Goal: Information Seeking & Learning: Find specific fact

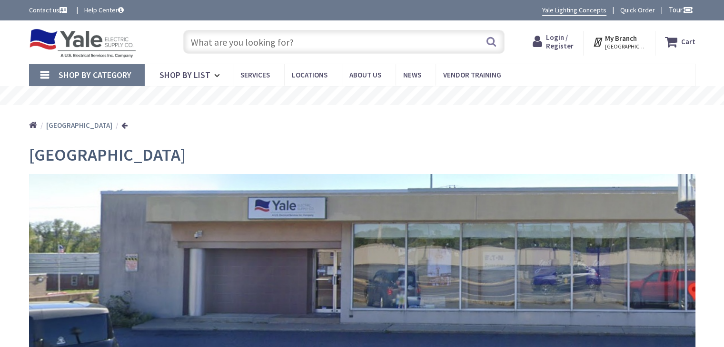
click at [314, 27] on div "Search" at bounding box center [341, 41] width 326 height 30
click at [320, 35] on input "text" at bounding box center [343, 42] width 321 height 24
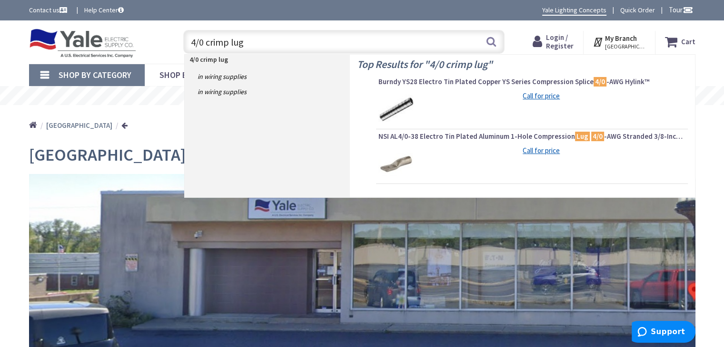
type input "4/0 crimp lug"
click at [429, 160] on div "Call for price" at bounding box center [531, 164] width 307 height 36
click at [434, 138] on span "NSI AL4/0-38 Electro Tin Plated Aluminum 1-Hole Compression Lug 4/0 -AWG Strand…" at bounding box center [531, 137] width 307 height 10
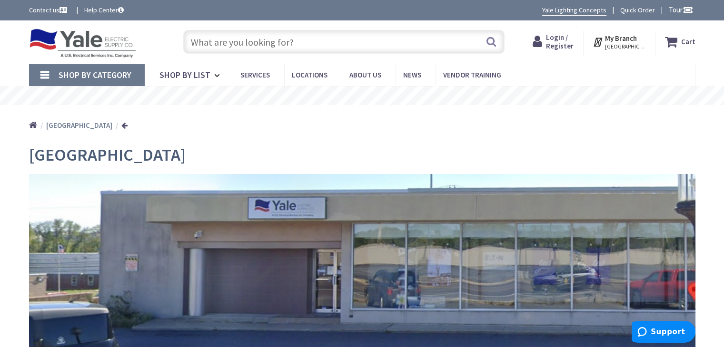
drag, startPoint x: 257, startPoint y: 34, endPoint x: 284, endPoint y: 43, distance: 28.8
click at [257, 33] on input "text" at bounding box center [343, 42] width 321 height 24
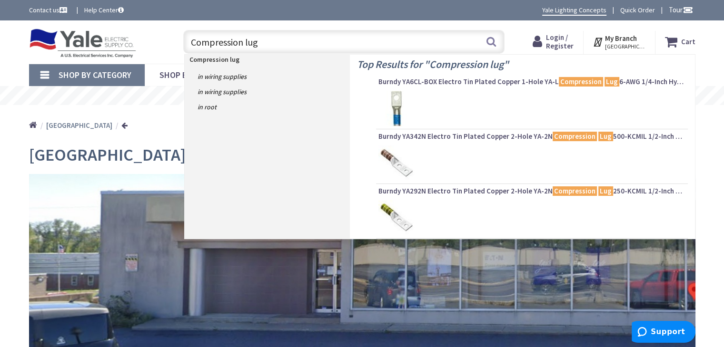
click at [191, 40] on input "Compression lug" at bounding box center [343, 42] width 321 height 24
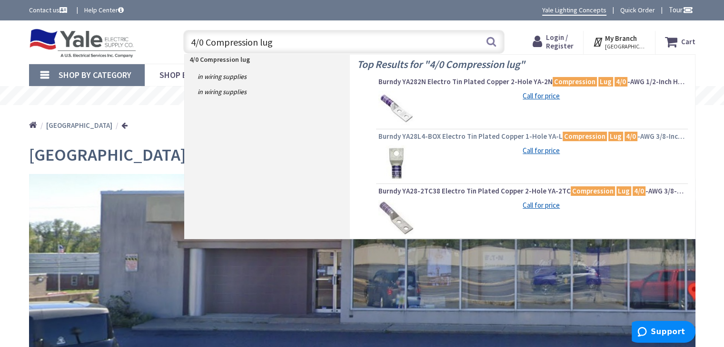
type input "4/0 Compression lug"
click at [430, 135] on span "Burndy YA28L4-BOX Electro Tin Plated Copper 1-Hole YA-L Compression Lug 4/0 -AW…" at bounding box center [531, 137] width 307 height 10
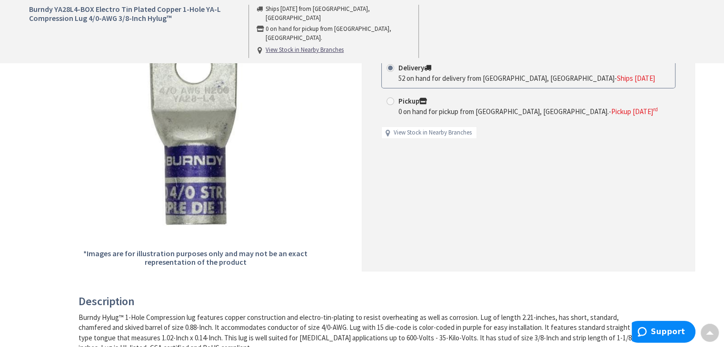
scroll to position [95, 0]
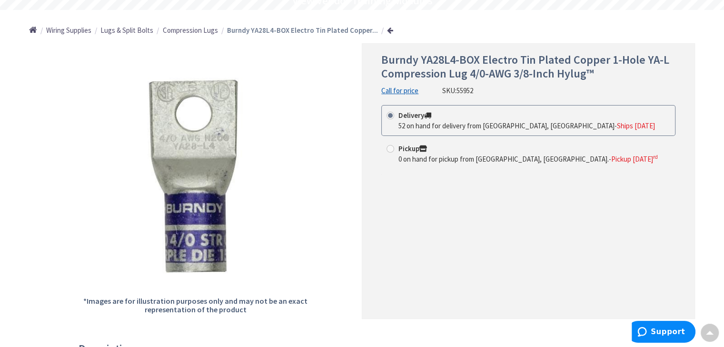
drag, startPoint x: 477, startPoint y: 89, endPoint x: 444, endPoint y: 91, distance: 33.9
click at [444, 91] on div "Burndy YA28L4-BOX Electro Tin Plated Copper 1-Hole YA-L Compression Lug 4/0-AWG…" at bounding box center [528, 74] width 294 height 42
copy div "SKU: 55952"
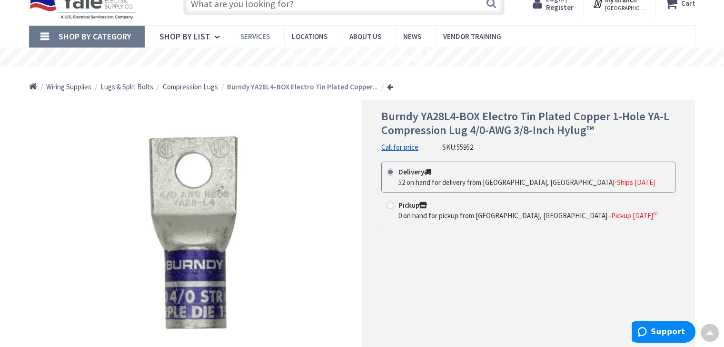
scroll to position [0, 0]
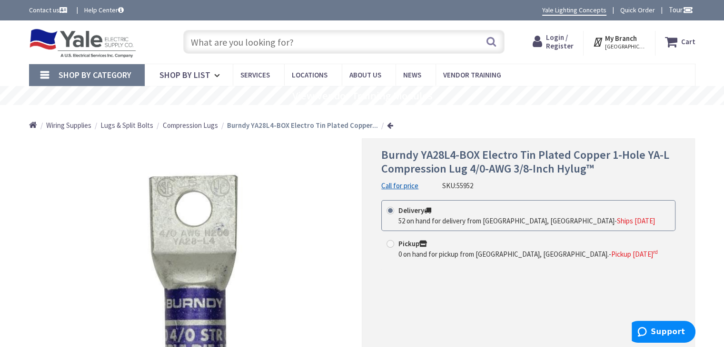
click at [327, 44] on input "text" at bounding box center [343, 42] width 321 height 24
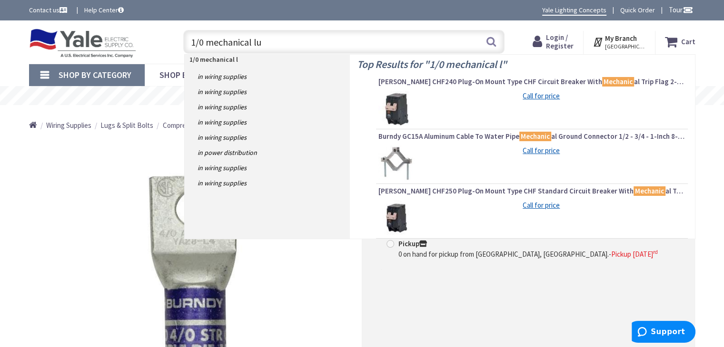
type input "1/0 mechanical lug"
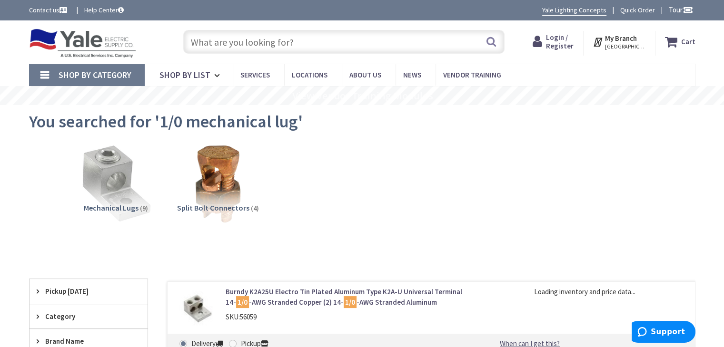
click at [116, 179] on img at bounding box center [115, 184] width 86 height 86
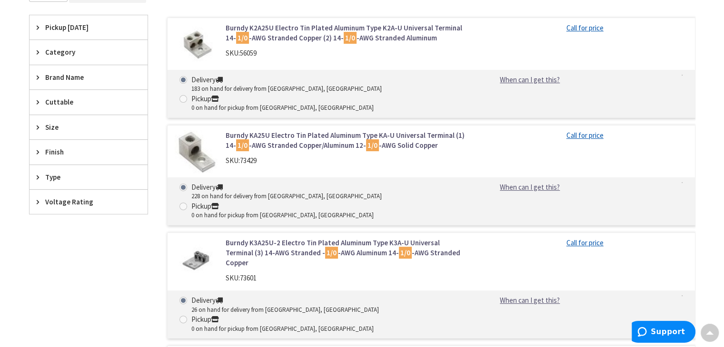
scroll to position [214, 0]
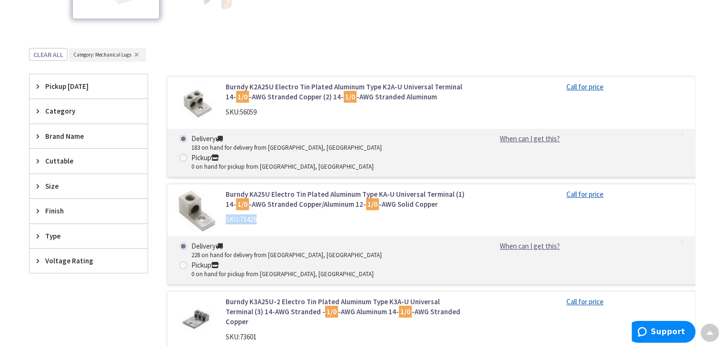
drag, startPoint x: 258, startPoint y: 200, endPoint x: 226, endPoint y: 198, distance: 32.4
click at [227, 215] on div "SKU: 73429" at bounding box center [347, 220] width 242 height 10
copy div "SKU: 73429"
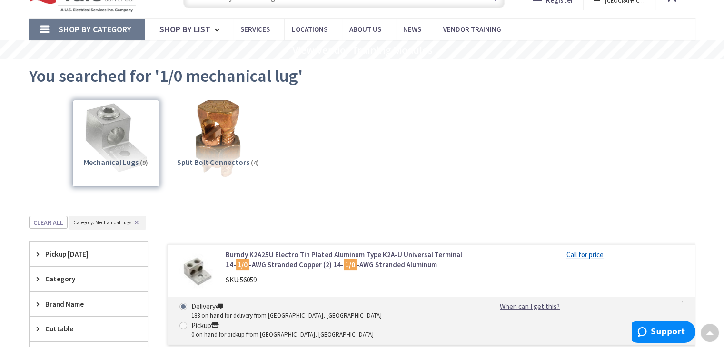
scroll to position [0, 0]
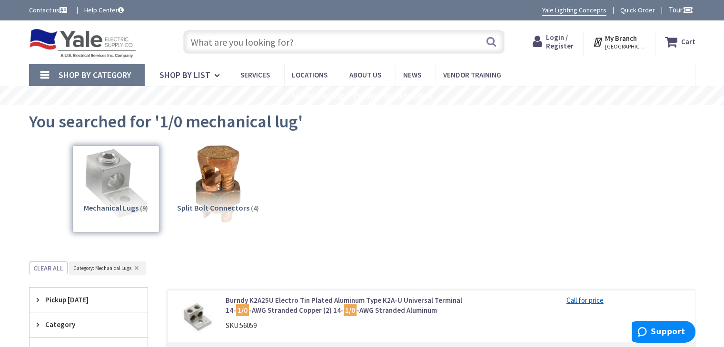
click at [273, 42] on input "text" at bounding box center [343, 42] width 321 height 24
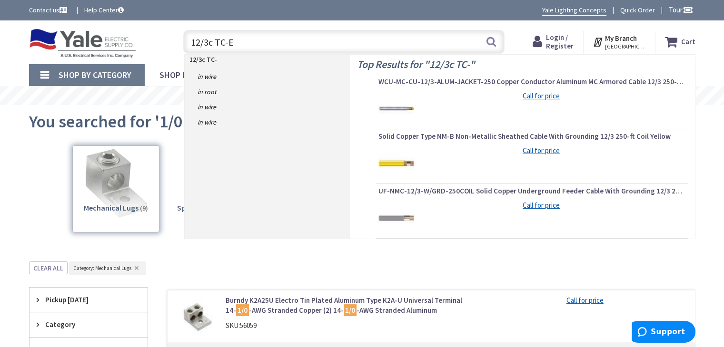
type input "12/3c TC-ER"
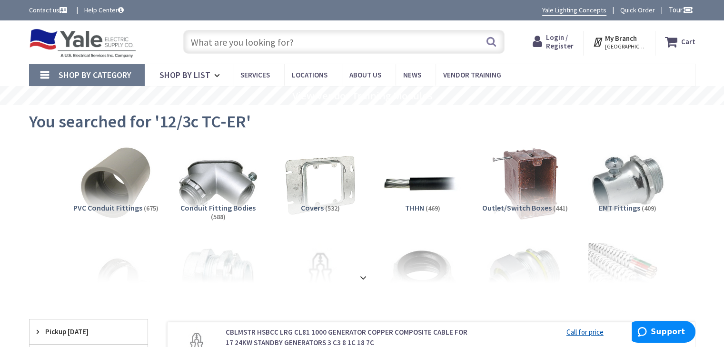
click at [221, 38] on input "text" at bounding box center [343, 42] width 321 height 24
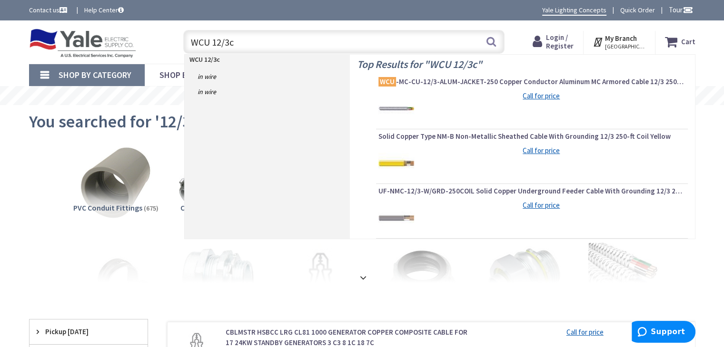
type input "WCU 12/3"
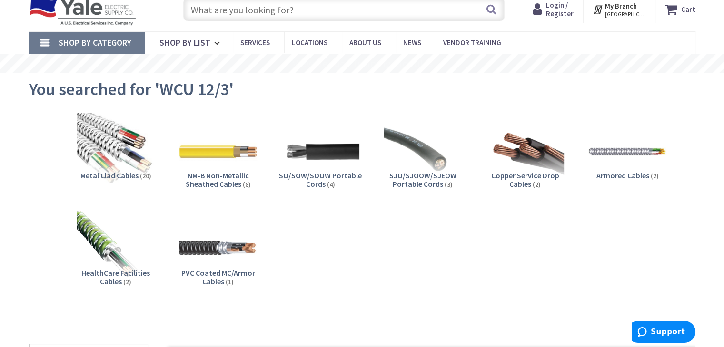
scroll to position [48, 0]
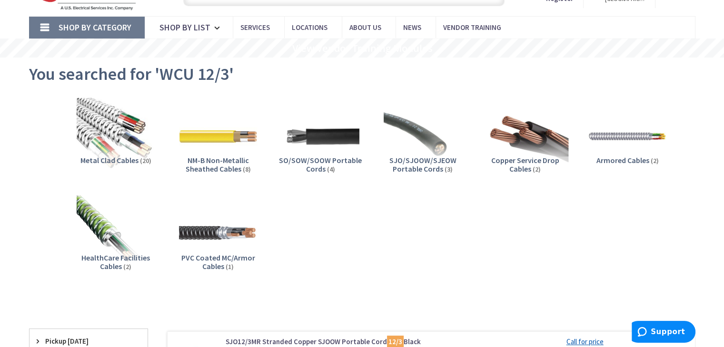
click at [536, 141] on img at bounding box center [525, 136] width 86 height 86
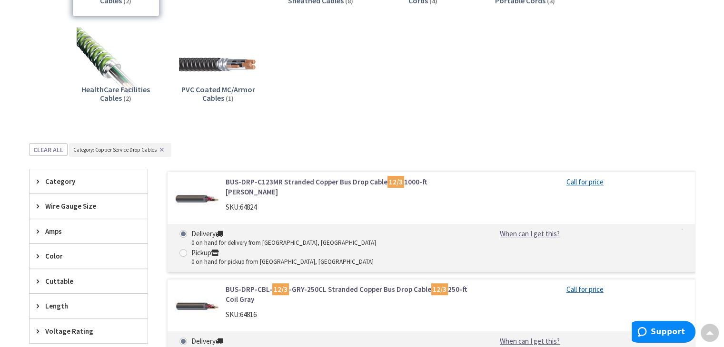
scroll to position [0, 0]
